Goal: Task Accomplishment & Management: Manage account settings

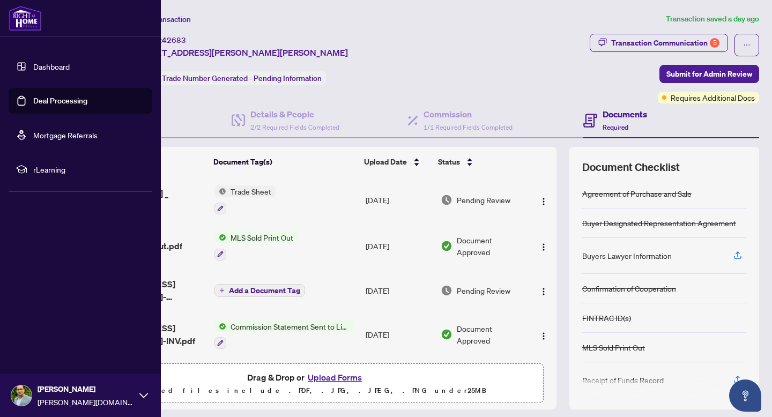
click at [33, 62] on link "Dashboard" at bounding box center [51, 67] width 36 height 10
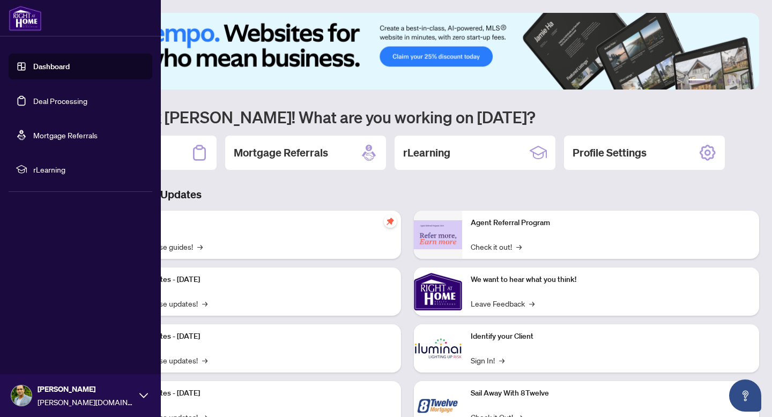
click at [64, 67] on link "Dashboard" at bounding box center [51, 67] width 36 height 10
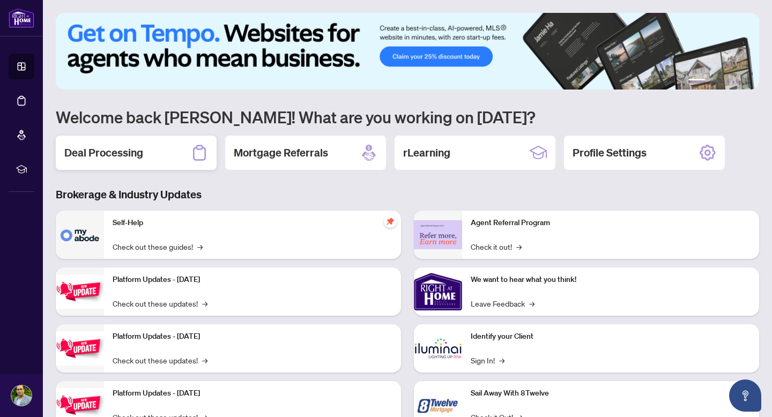
click at [159, 148] on div "Deal Processing" at bounding box center [136, 153] width 161 height 34
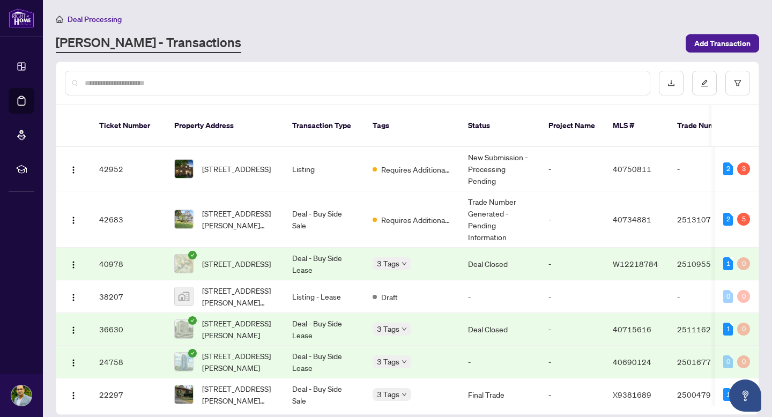
click at [272, 49] on div "[PERSON_NAME] - Transactions" at bounding box center [368, 43] width 624 height 19
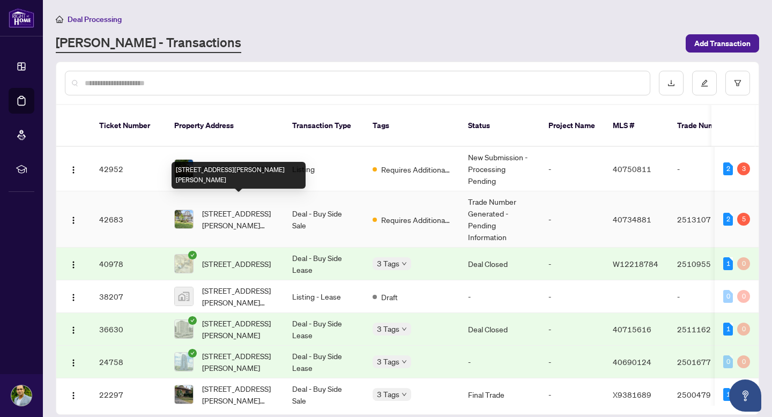
click at [236, 208] on span "[STREET_ADDRESS][PERSON_NAME][PERSON_NAME]" at bounding box center [238, 220] width 73 height 24
click at [220, 208] on span "[STREET_ADDRESS][PERSON_NAME][PERSON_NAME]" at bounding box center [238, 220] width 73 height 24
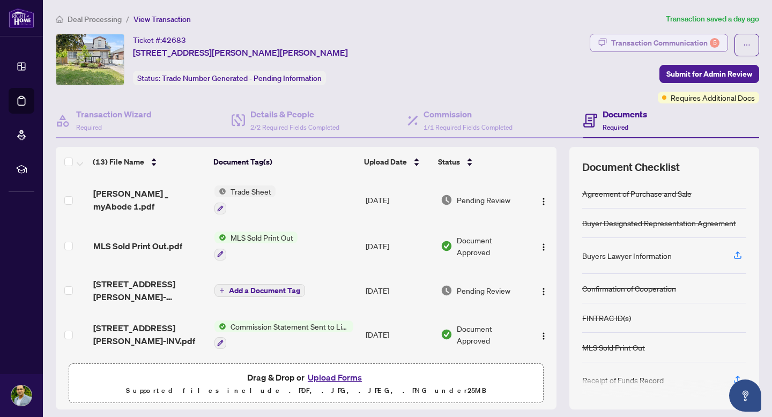
click at [671, 45] on div "Transaction Communication 5" at bounding box center [665, 42] width 108 height 17
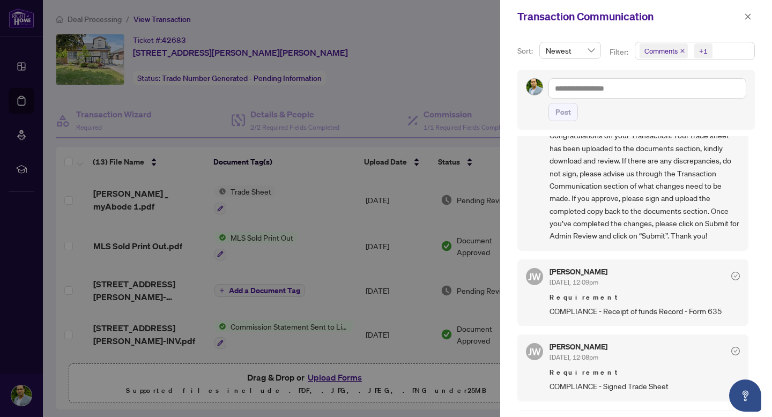
scroll to position [65, 0]
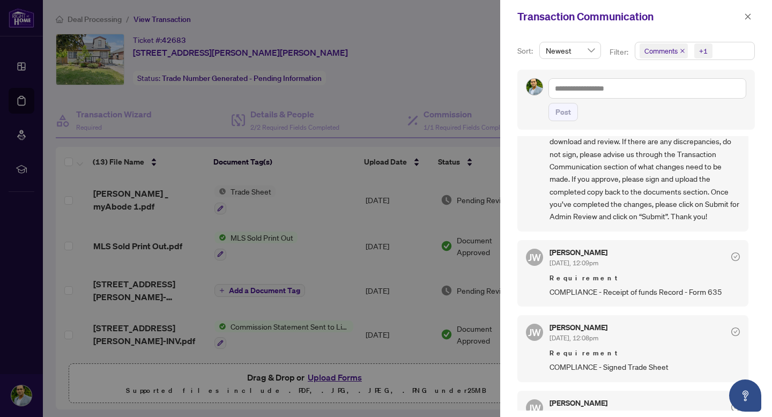
click at [350, 114] on div at bounding box center [386, 208] width 772 height 417
click at [751, 16] on icon "close" at bounding box center [748, 17] width 8 height 8
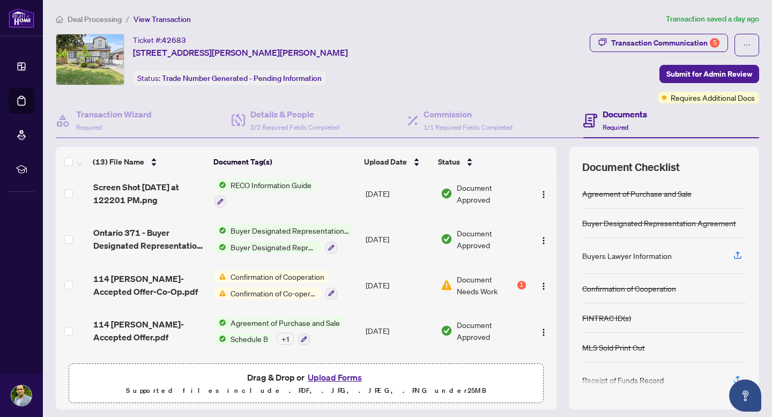
scroll to position [414, 0]
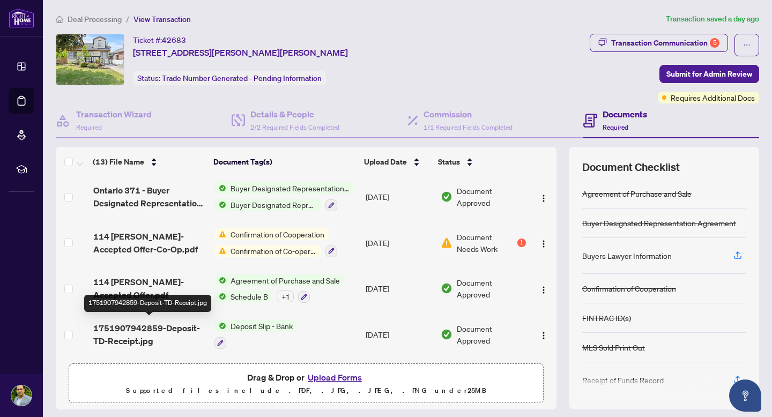
click at [136, 333] on span "1751907942859-Deposit-TD-Receipt.jpg" at bounding box center [149, 335] width 113 height 26
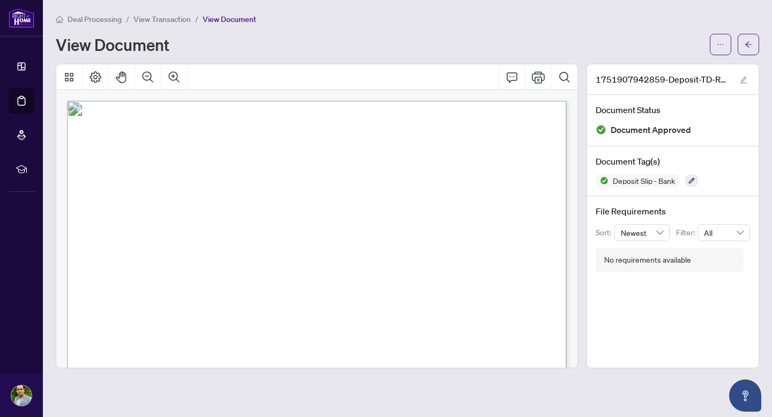
click at [580, 217] on div at bounding box center [316, 216] width 531 height 305
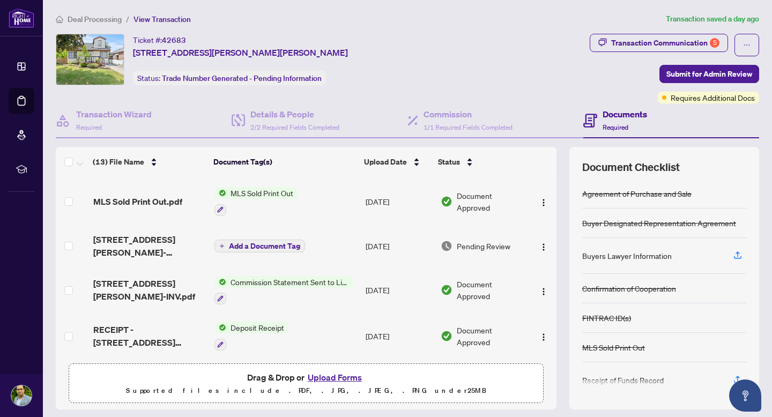
scroll to position [50, 0]
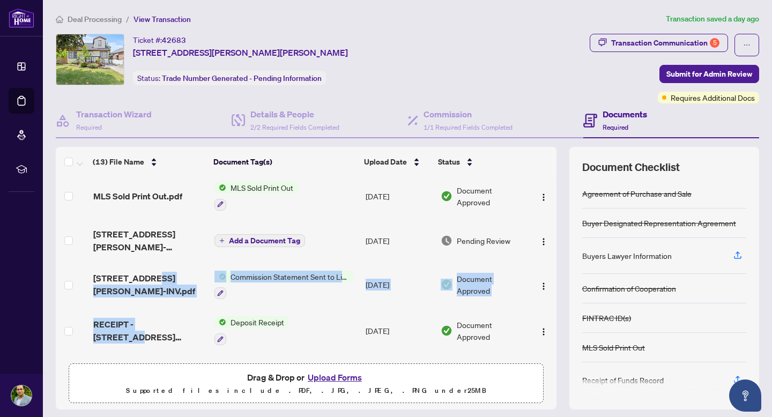
drag, startPoint x: 157, startPoint y: 282, endPoint x: 195, endPoint y: 327, distance: 59.7
click at [195, 327] on tbody "[PERSON_NAME] _ myAbode 1.pdf Trade Sheet [DATE] Pending Review MLS Sold Print …" at bounding box center [306, 424] width 501 height 594
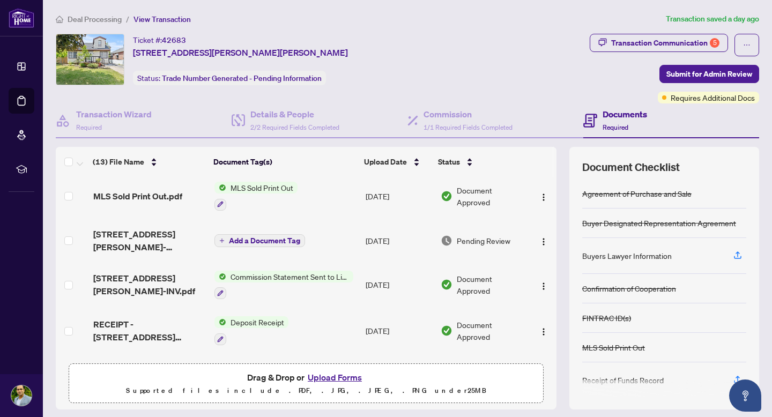
drag, startPoint x: 553, startPoint y: 220, endPoint x: 553, endPoint y: 238, distance: 17.7
click at [553, 238] on td at bounding box center [543, 240] width 26 height 43
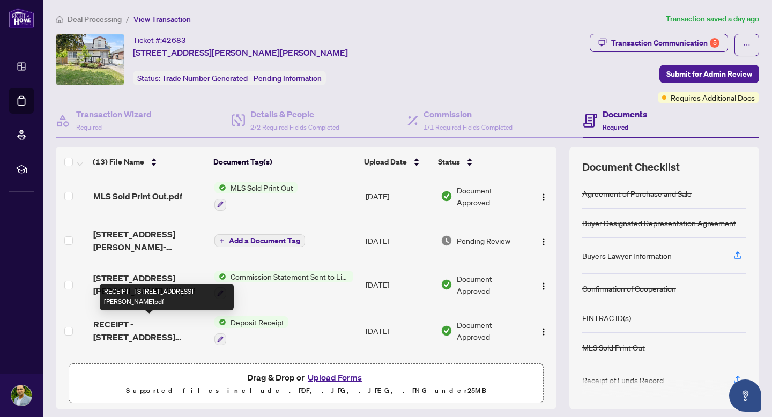
click at [136, 330] on span "RECEIPT - [STREET_ADDRESS][PERSON_NAME]pdf" at bounding box center [149, 331] width 113 height 26
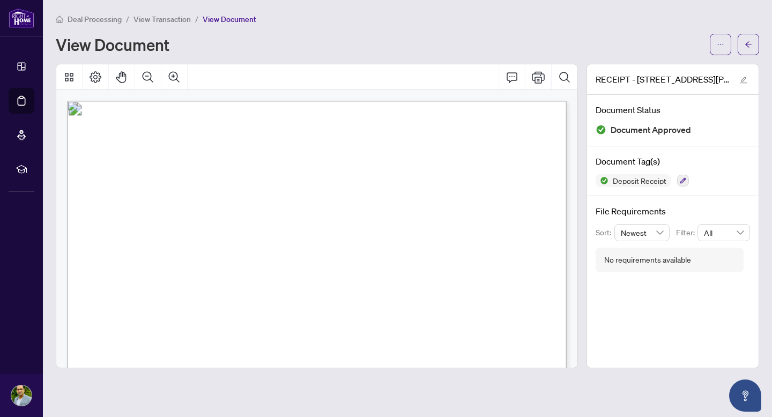
click at [129, 225] on span "RE/[PERSON_NAME] Team Realty" at bounding box center [154, 221] width 115 height 10
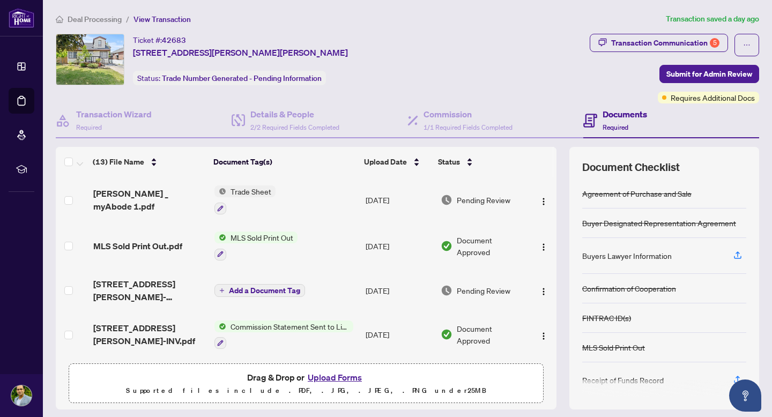
click at [334, 377] on button "Upload Forms" at bounding box center [335, 378] width 61 height 14
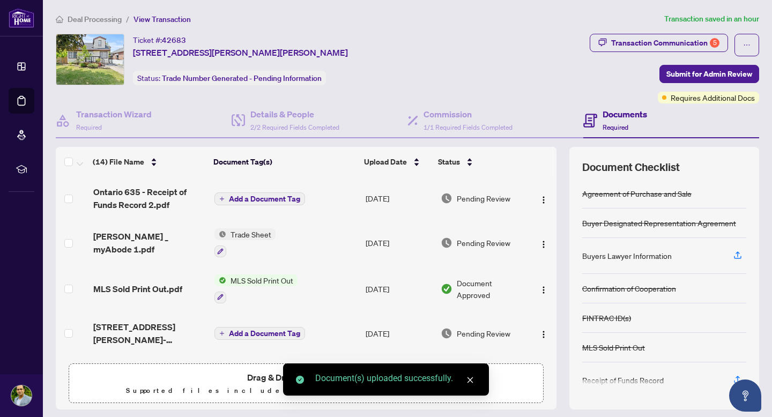
click at [262, 197] on span "Add a Document Tag" at bounding box center [264, 199] width 71 height 8
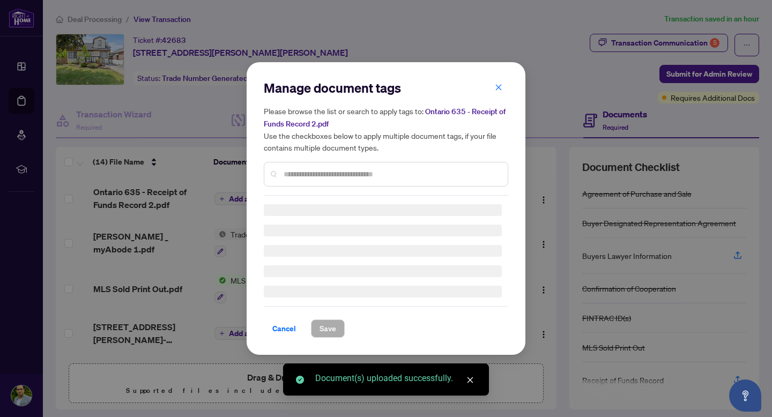
click at [330, 180] on div "Manage document tags Please browse the list or search to apply tags to: Ontario…" at bounding box center [386, 208] width 245 height 258
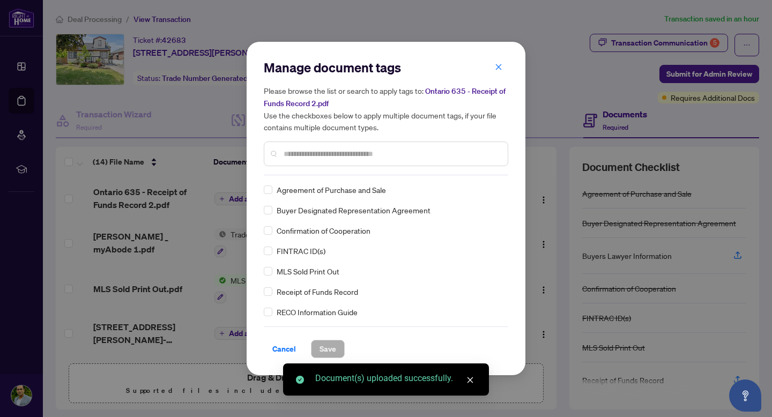
click at [330, 166] on div "Manage document tags Please browse the list or search to apply tags to: Ontario…" at bounding box center [386, 117] width 245 height 116
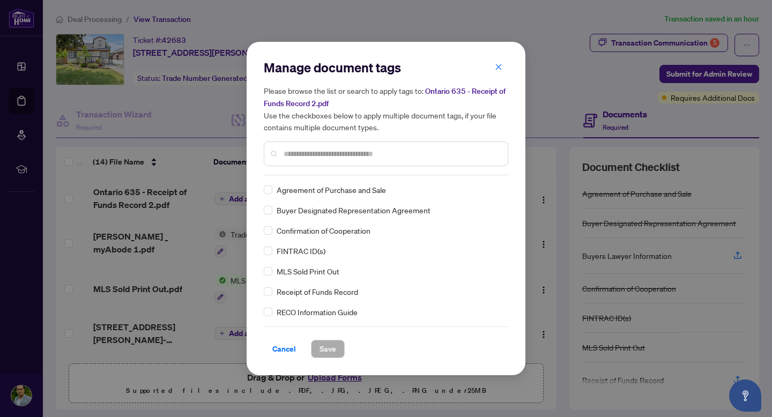
click at [330, 154] on input "text" at bounding box center [392, 154] width 216 height 12
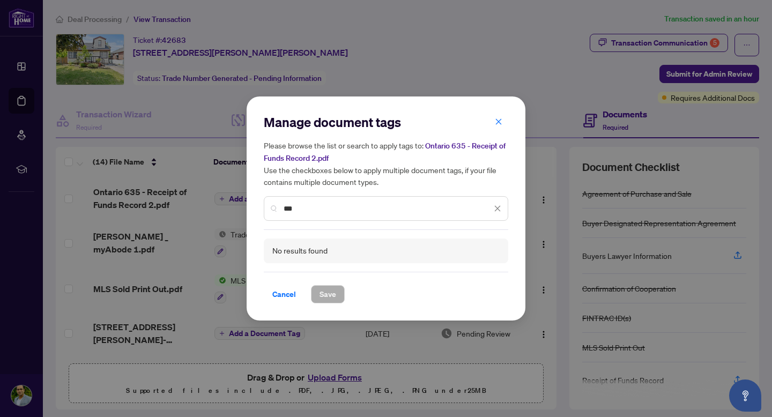
click at [319, 206] on input "***" at bounding box center [388, 209] width 208 height 12
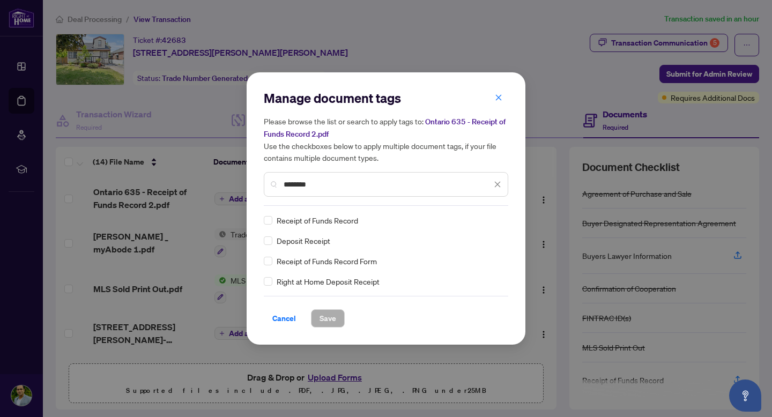
type input "*******"
click at [263, 220] on div "Manage document tags Please browse the list or search to apply tags to: Ontario…" at bounding box center [386, 208] width 279 height 272
click at [325, 319] on span "Save" at bounding box center [328, 318] width 17 height 17
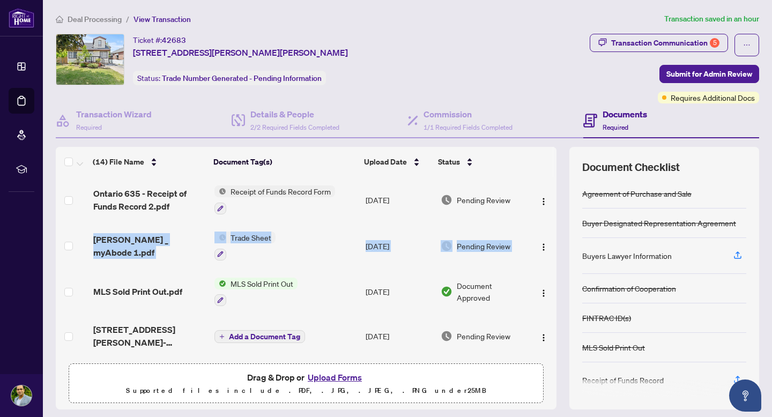
drag, startPoint x: 553, startPoint y: 196, endPoint x: 553, endPoint y: 224, distance: 28.4
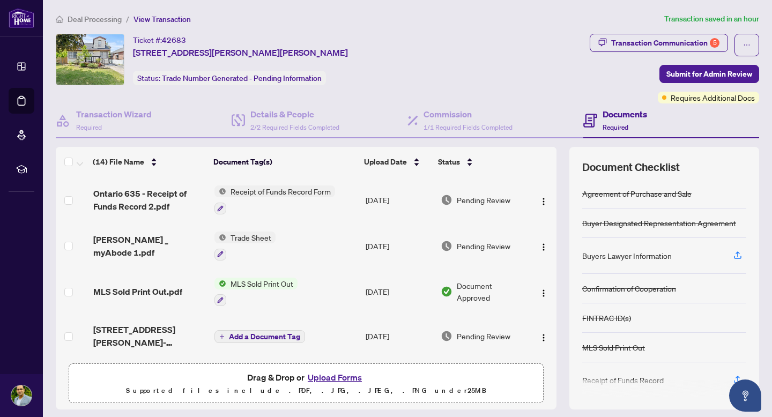
click at [556, 208] on div "Ontario 635 - Receipt of Funds Record 2.pdf Receipt of Funds Record Form [DATE]…" at bounding box center [306, 267] width 501 height 181
drag, startPoint x: 556, startPoint y: 208, endPoint x: 560, endPoint y: 262, distance: 54.3
click at [560, 262] on div "(14) File Name Document Tag(s) Upload Date Status [GEOGRAPHIC_DATA] 635 - Recei…" at bounding box center [408, 278] width 704 height 263
click at [676, 39] on div "Transaction Communication 5" at bounding box center [665, 42] width 108 height 17
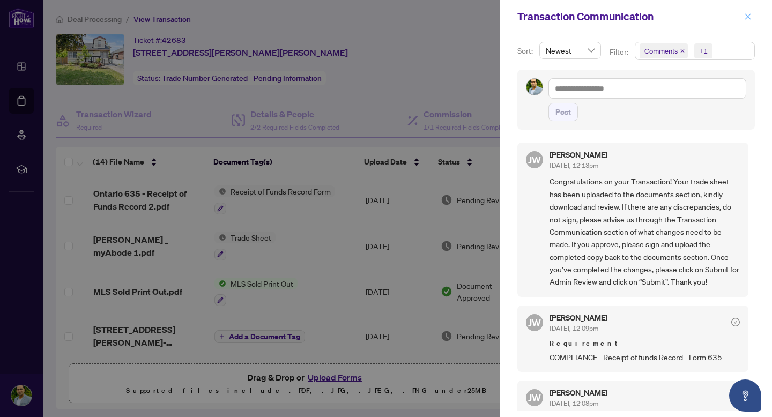
click at [749, 18] on icon "close" at bounding box center [748, 17] width 8 height 8
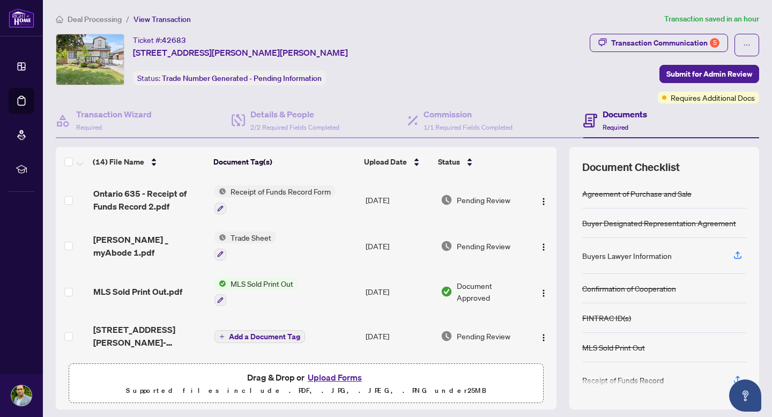
click at [502, 44] on div "Ticket #: 42683 [STREET_ADDRESS][PERSON_NAME][PERSON_NAME] Status: Trade Number…" at bounding box center [321, 59] width 530 height 51
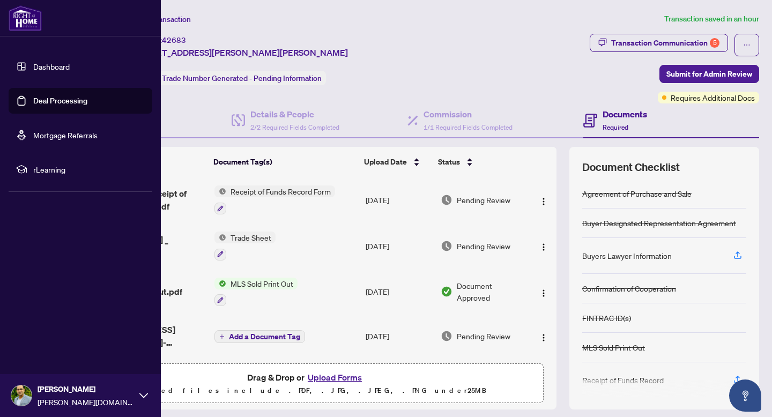
click at [56, 71] on link "Dashboard" at bounding box center [51, 67] width 36 height 10
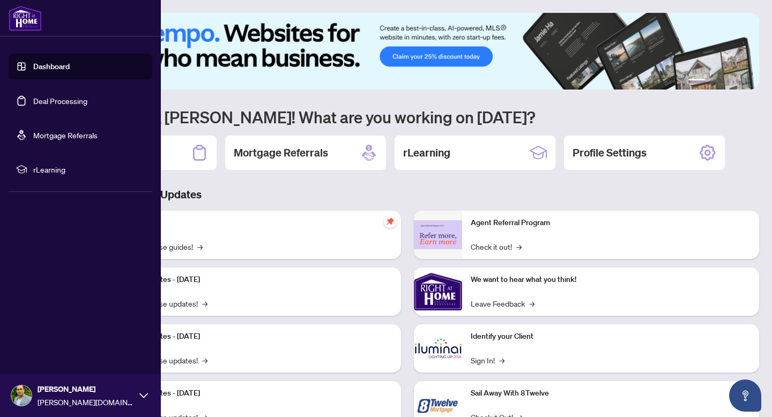
click at [55, 104] on link "Deal Processing" at bounding box center [60, 101] width 54 height 10
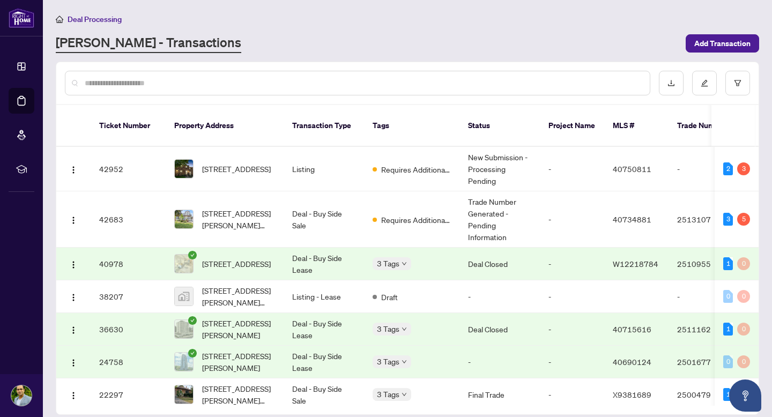
click at [287, 38] on div "[PERSON_NAME] - Transactions" at bounding box center [368, 43] width 624 height 19
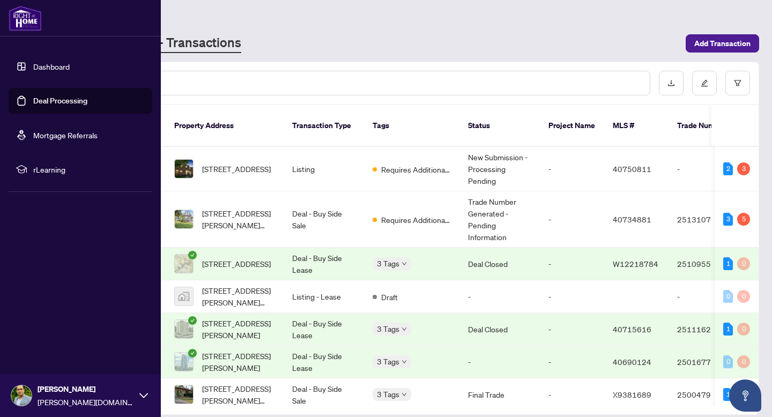
click at [64, 101] on link "Deal Processing" at bounding box center [60, 101] width 54 height 10
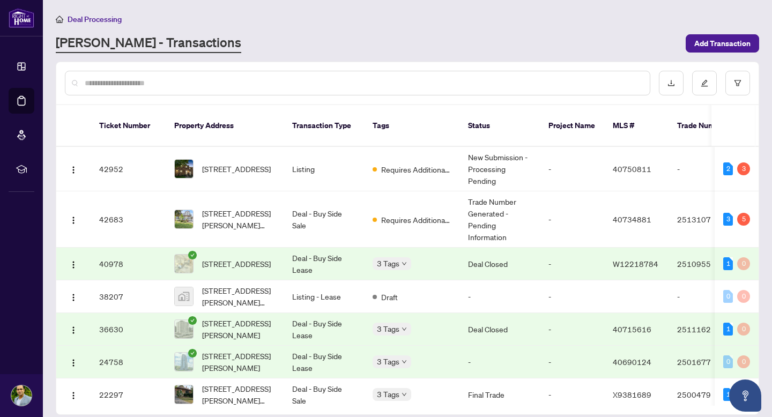
click at [331, 24] on div "Deal Processing" at bounding box center [408, 19] width 704 height 12
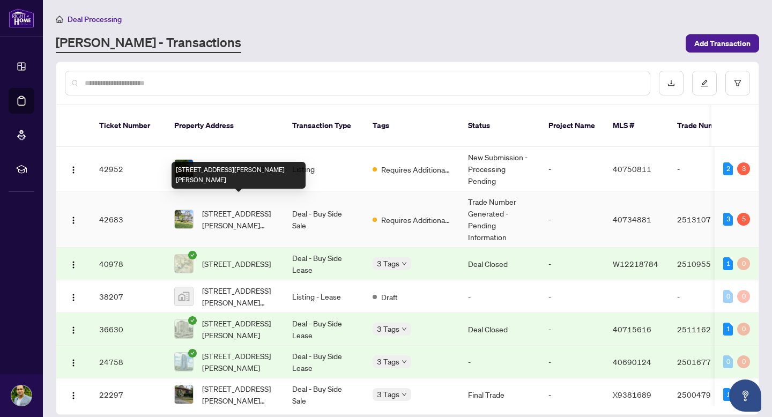
click at [226, 208] on span "[STREET_ADDRESS][PERSON_NAME][PERSON_NAME]" at bounding box center [238, 220] width 73 height 24
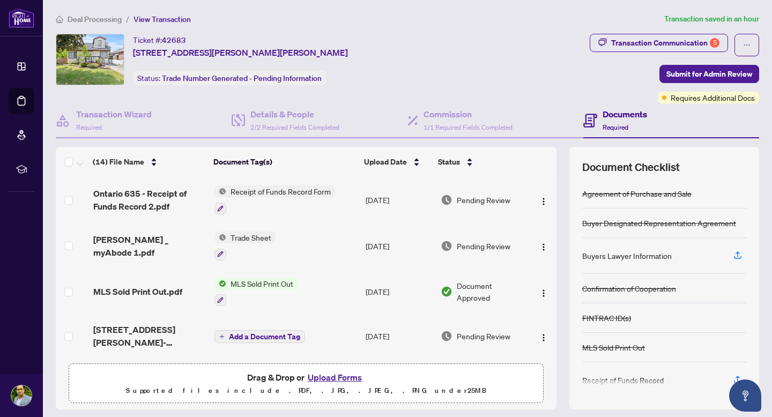
drag, startPoint x: 556, startPoint y: 196, endPoint x: 556, endPoint y: 243, distance: 46.7
click at [556, 243] on div "Ontario 635 - Receipt of Funds Record 2.pdf Receipt of Funds Record Form [DATE]…" at bounding box center [306, 267] width 501 height 181
click at [679, 42] on div "Transaction Communication 5" at bounding box center [665, 42] width 108 height 17
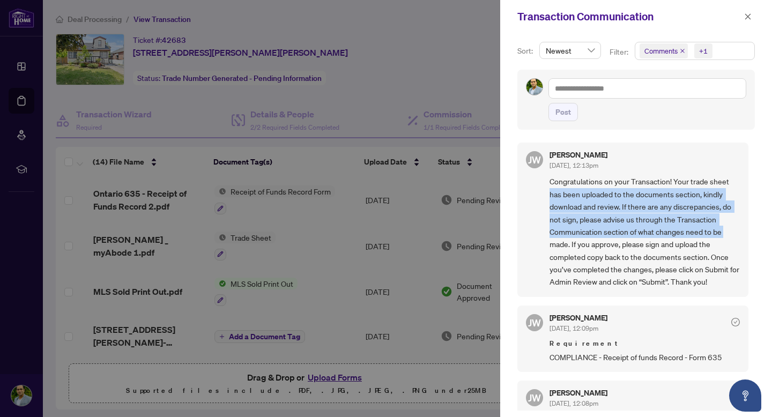
drag, startPoint x: 752, startPoint y: 185, endPoint x: 750, endPoint y: 234, distance: 49.4
click at [750, 234] on div "Sort: Newest Filter: Comments +1 Post [PERSON_NAME] [DATE], 12:13pm Congratulat…" at bounding box center [636, 225] width 272 height 384
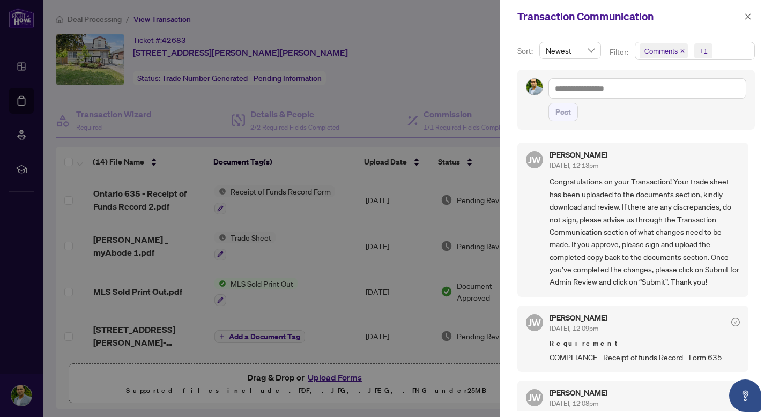
click at [705, 243] on span "Congratulations on your Transaction! Your trade sheet has been uploaded to the …" at bounding box center [645, 231] width 190 height 113
click at [748, 14] on icon "close" at bounding box center [748, 17] width 8 height 8
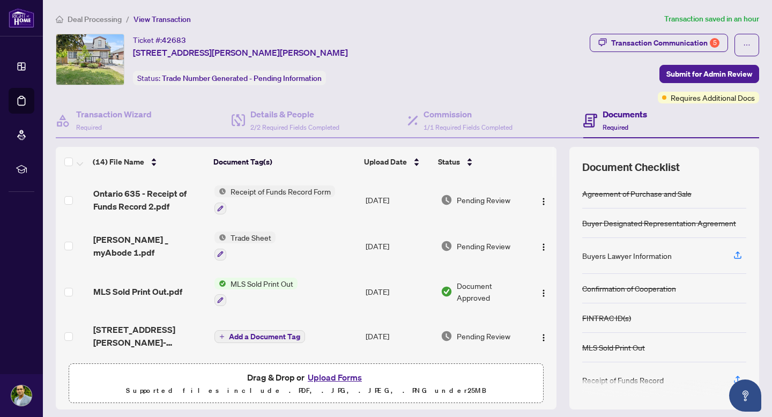
click at [518, 50] on div "Ticket #: 42683 [STREET_ADDRESS][PERSON_NAME][PERSON_NAME] Status: Trade Number…" at bounding box center [321, 59] width 530 height 51
